Goal: Task Accomplishment & Management: Use online tool/utility

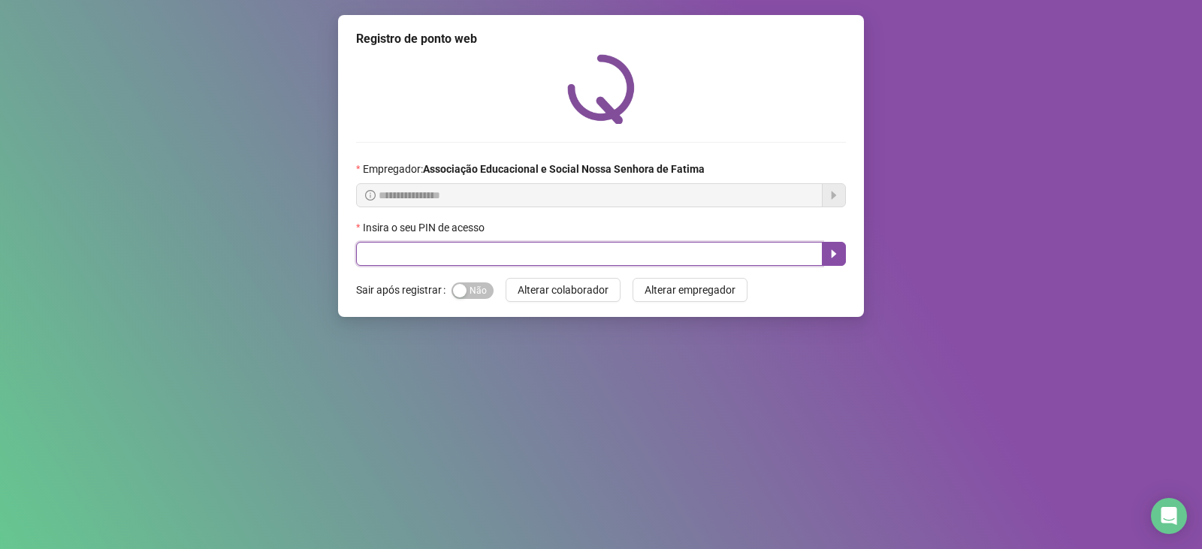
click at [452, 248] on input "text" at bounding box center [589, 254] width 467 height 24
type input "***"
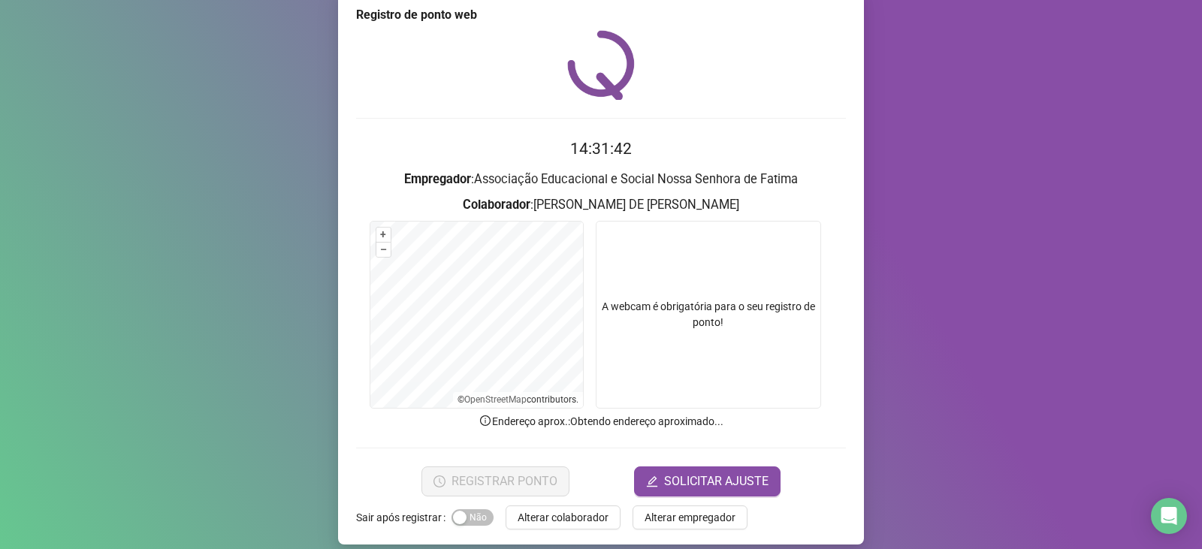
scroll to position [38, 0]
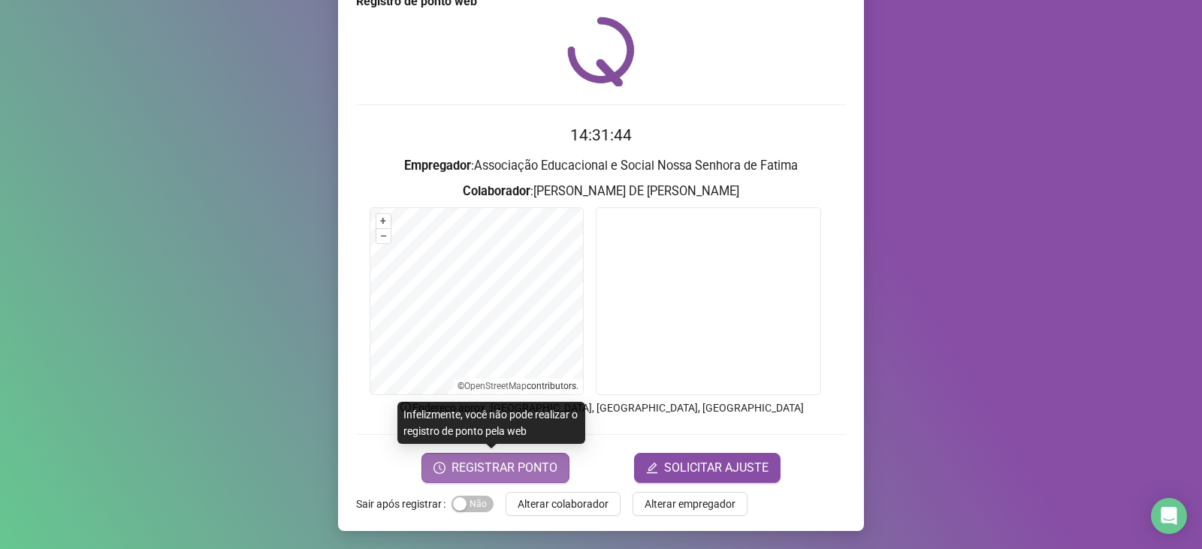
click at [536, 462] on span "REGISTRAR PONTO" at bounding box center [505, 468] width 106 height 18
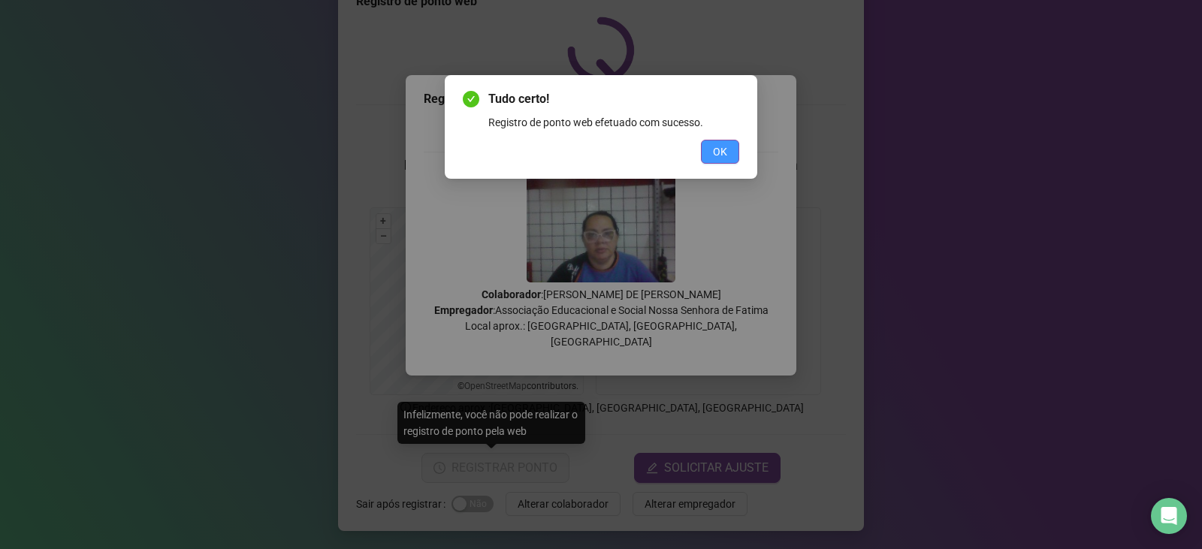
click at [724, 150] on span "OK" at bounding box center [720, 151] width 14 height 17
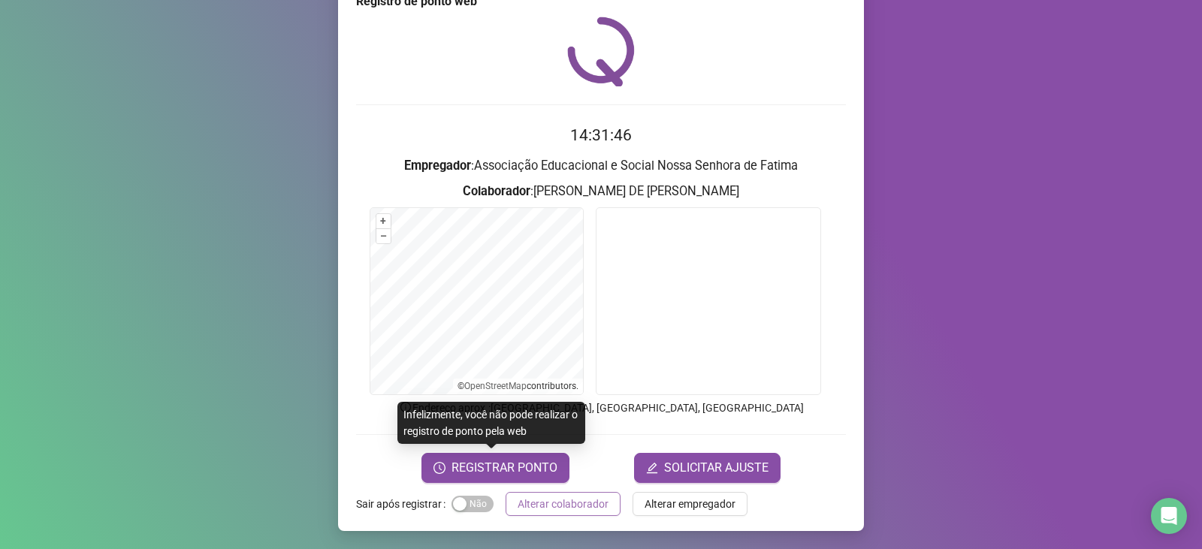
click at [572, 505] on span "Alterar colaborador" at bounding box center [563, 504] width 91 height 17
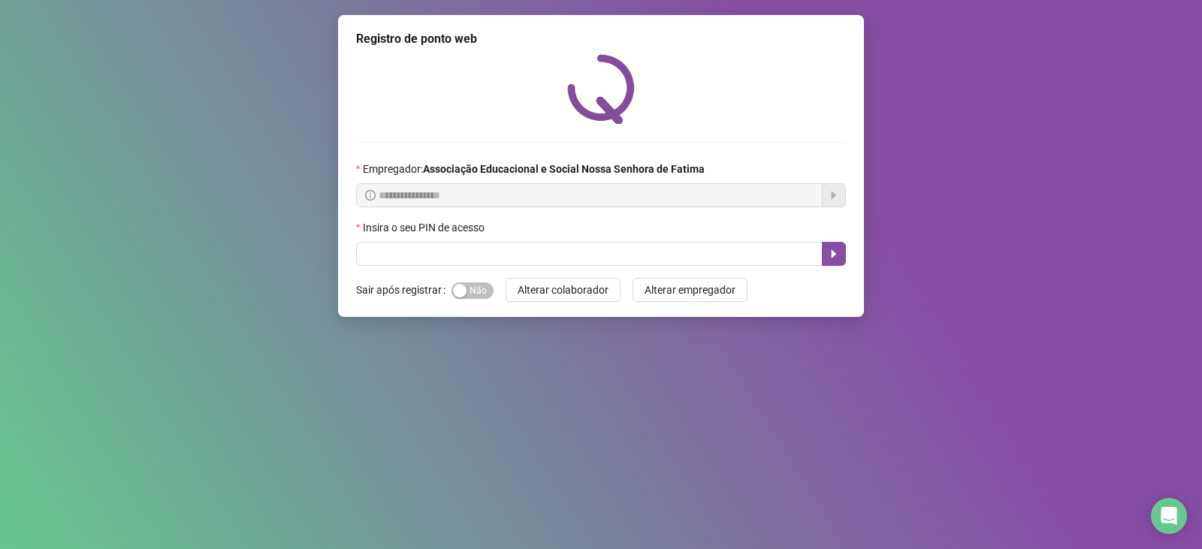
scroll to position [0, 0]
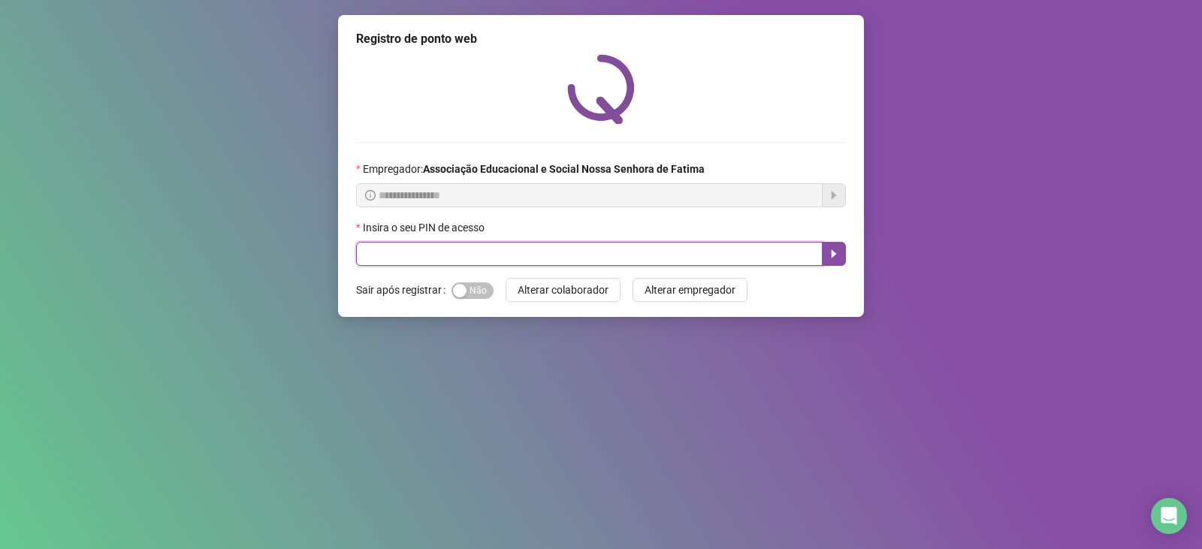
click at [378, 252] on input "text" at bounding box center [589, 254] width 467 height 24
type input "***"
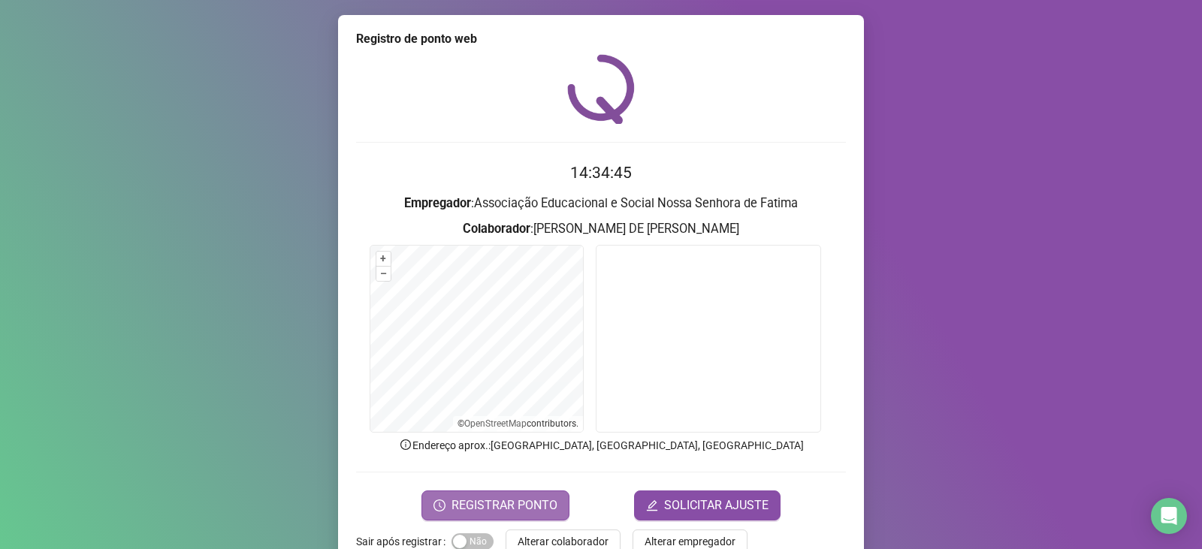
click at [530, 507] on span "REGISTRAR PONTO" at bounding box center [505, 506] width 106 height 18
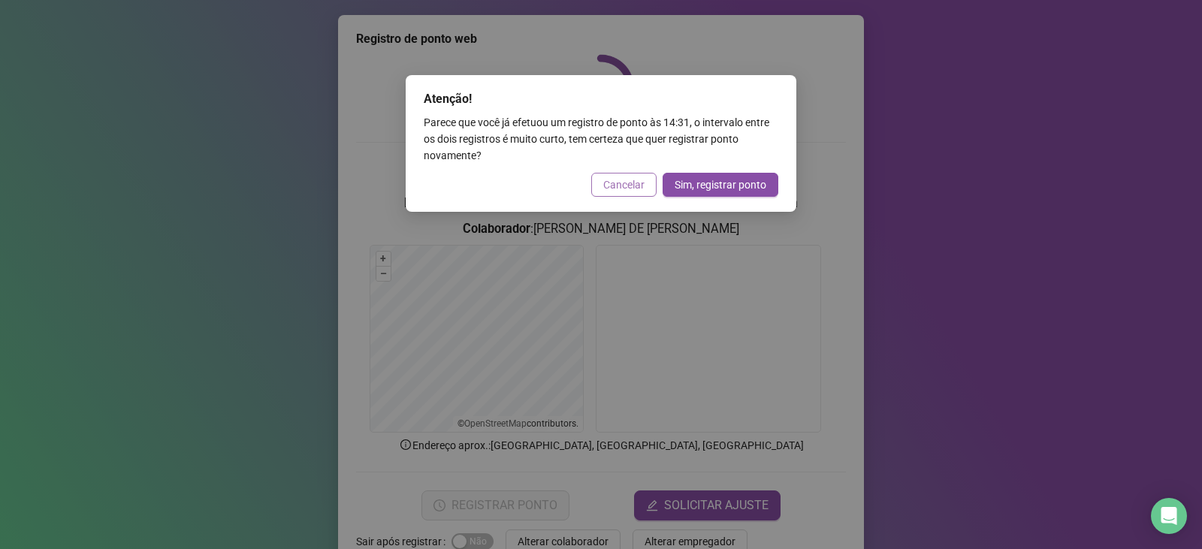
click at [638, 184] on span "Cancelar" at bounding box center [623, 185] width 41 height 17
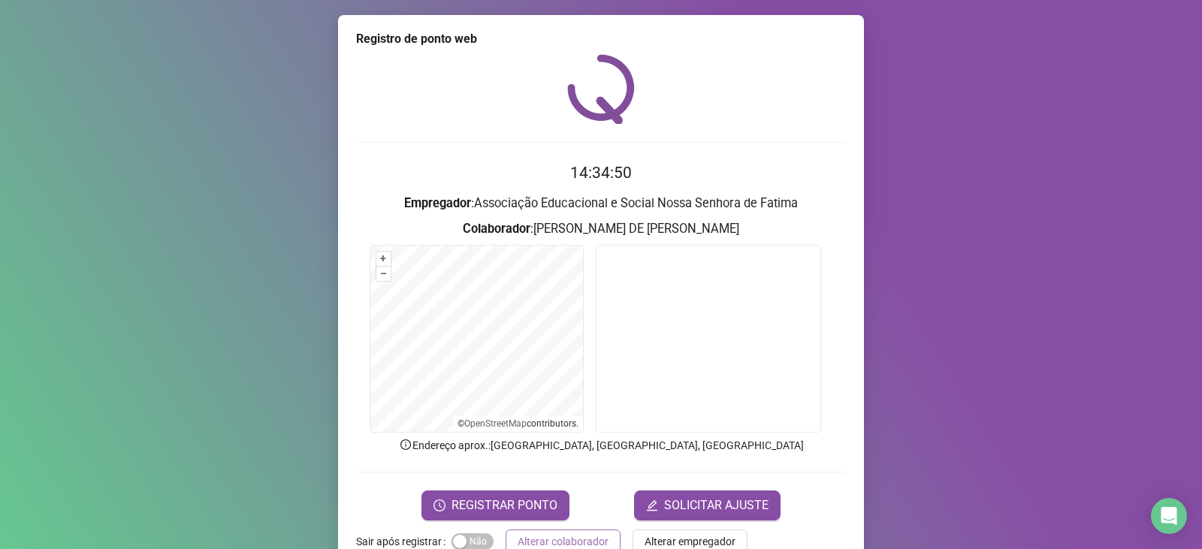
click at [587, 535] on span "Alterar colaborador" at bounding box center [563, 541] width 91 height 17
